Goal: Task Accomplishment & Management: Use online tool/utility

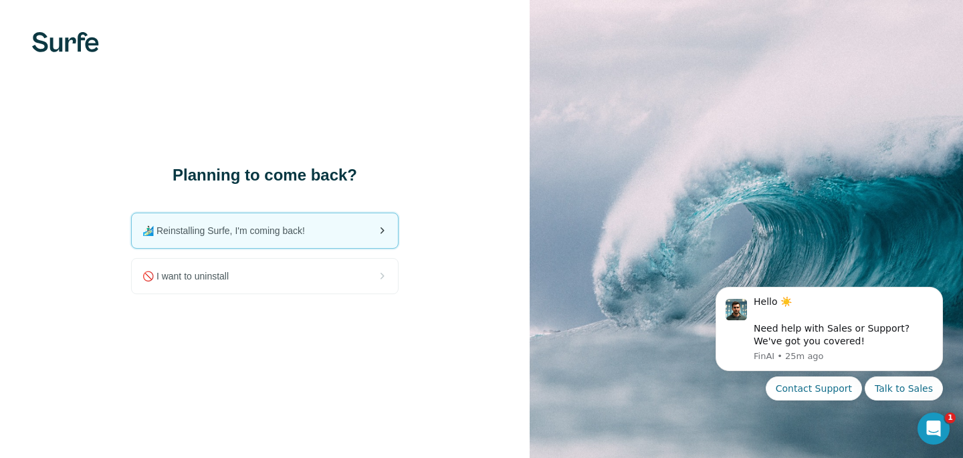
click at [222, 232] on span "🏄🏻‍♂️ Reinstalling Surfe, I'm coming back!" at bounding box center [228, 230] width 173 height 13
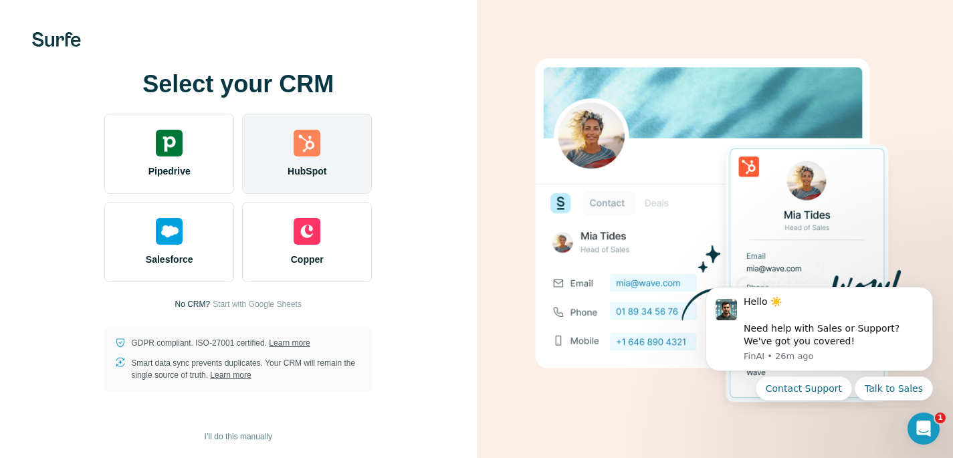
click at [306, 150] on img at bounding box center [307, 143] width 27 height 27
